Goal: Share content

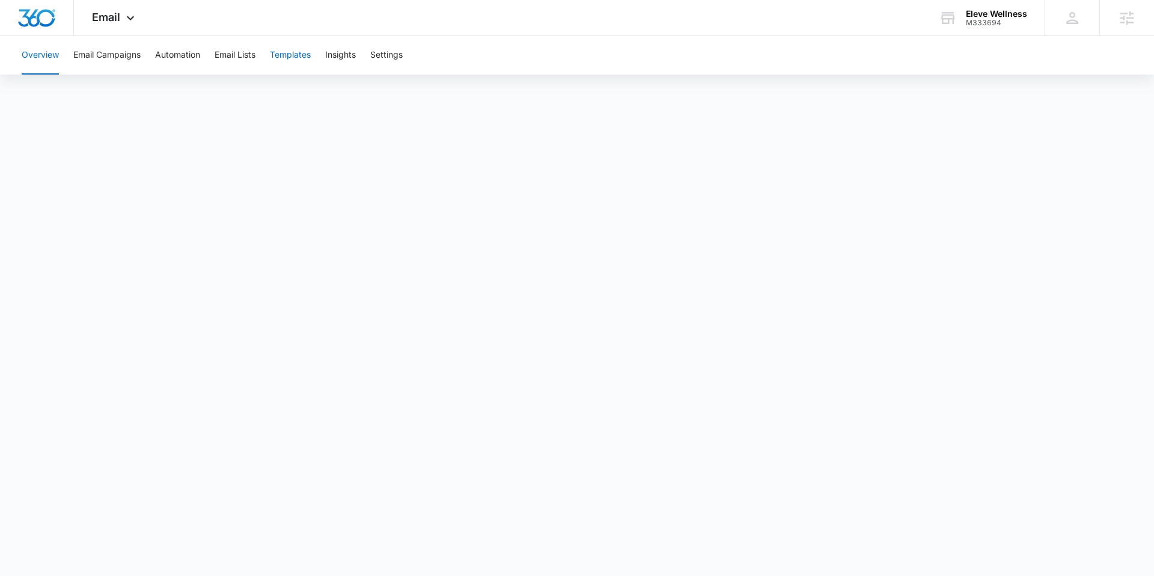
click at [291, 53] on button "Templates" at bounding box center [290, 55] width 41 height 38
click at [129, 55] on button "Email Campaigns" at bounding box center [106, 55] width 67 height 38
click at [120, 20] on div "Email Apps Reputation Websites Forms CRM Email Social Payments POS Content Ads …" at bounding box center [115, 17] width 82 height 35
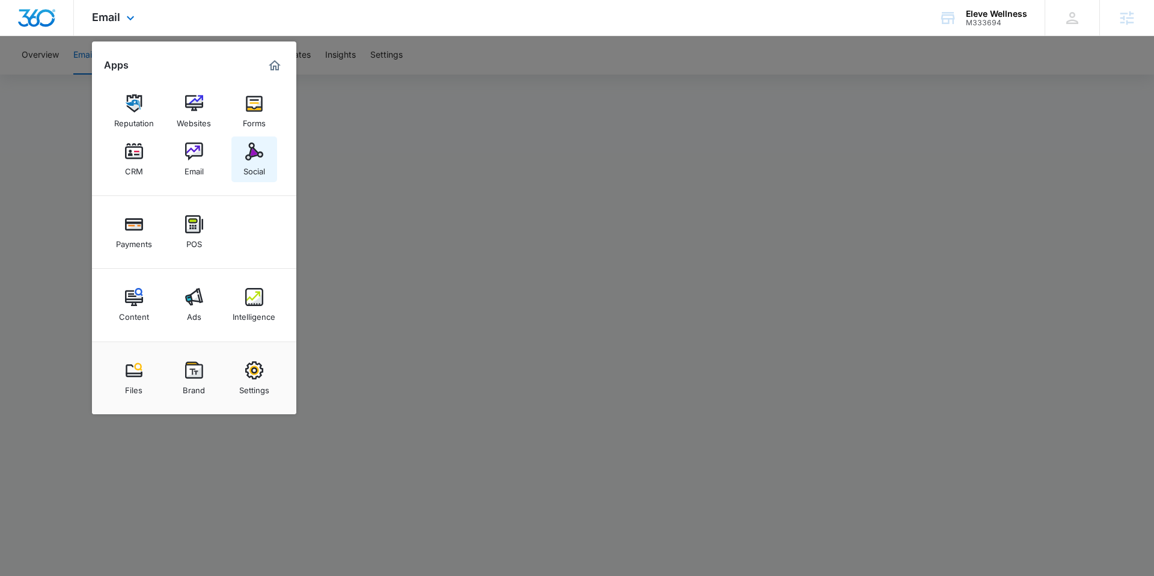
click at [257, 168] on div "Social" at bounding box center [254, 169] width 22 height 16
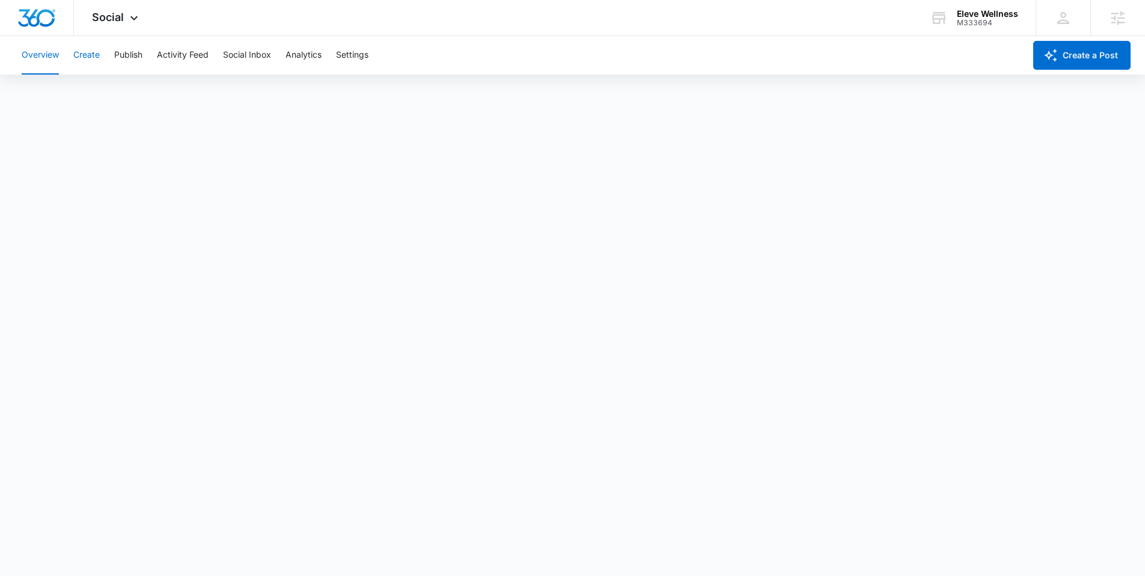
click at [83, 53] on button "Create" at bounding box center [86, 55] width 26 height 38
click at [120, 14] on span "Social" at bounding box center [108, 17] width 32 height 13
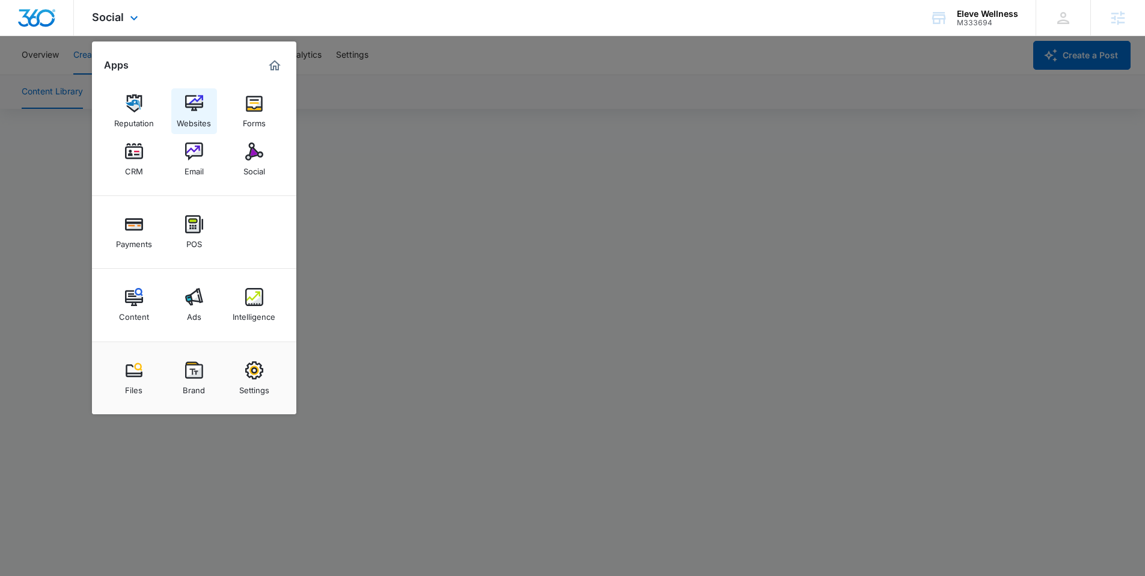
click at [188, 106] on img at bounding box center [194, 103] width 18 height 18
